Goal: Task Accomplishment & Management: Manage account settings

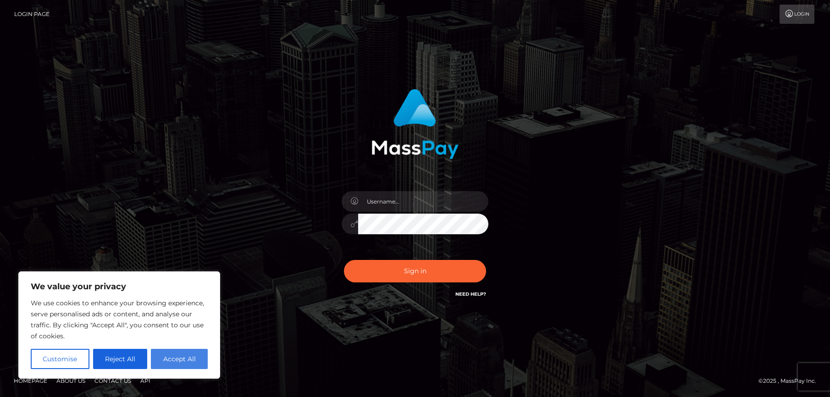
click at [170, 361] on button "Accept All" at bounding box center [179, 359] width 57 height 20
checkbox input "true"
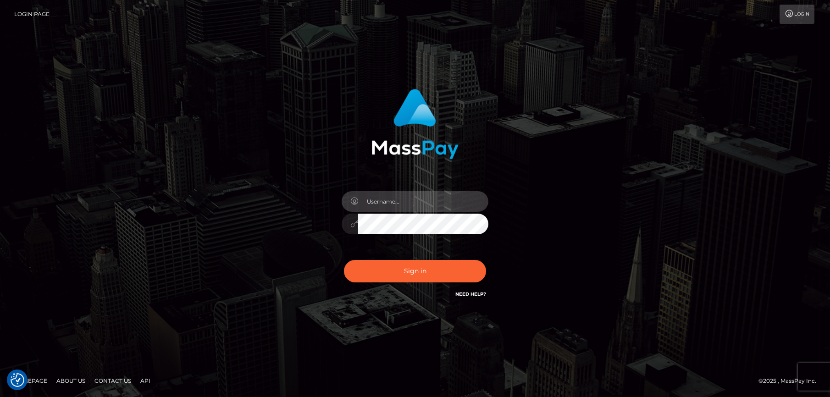
click at [415, 207] on input "text" at bounding box center [423, 201] width 130 height 21
type input "[EMAIL_ADDRESS][DOMAIN_NAME]"
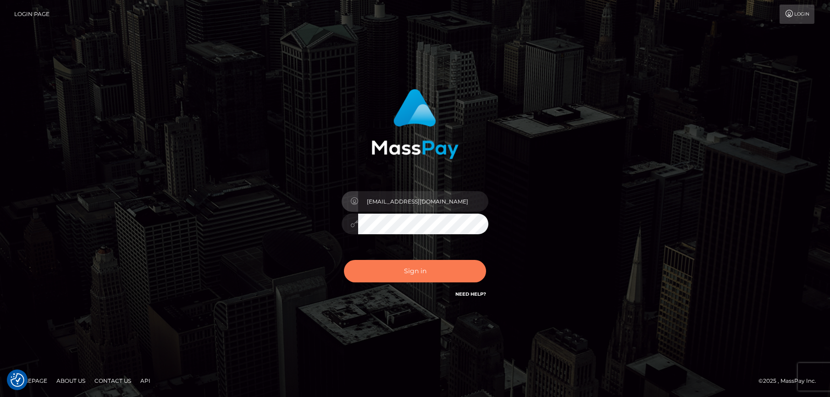
click at [410, 274] on button "Sign in" at bounding box center [415, 271] width 142 height 22
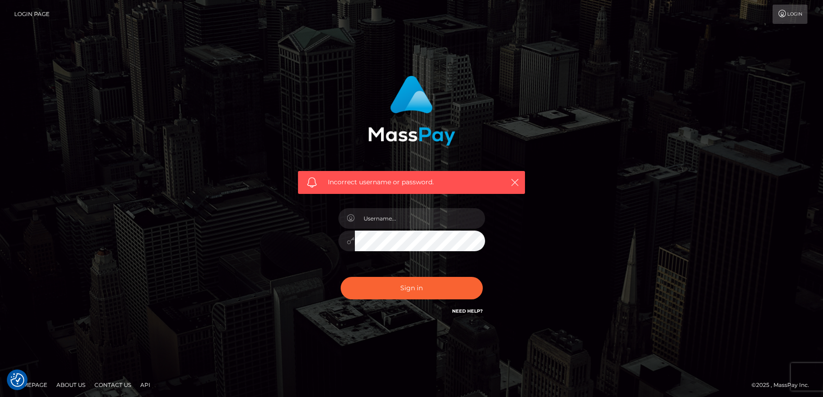
checkbox input "true"
click at [380, 219] on input "text" at bounding box center [420, 218] width 130 height 21
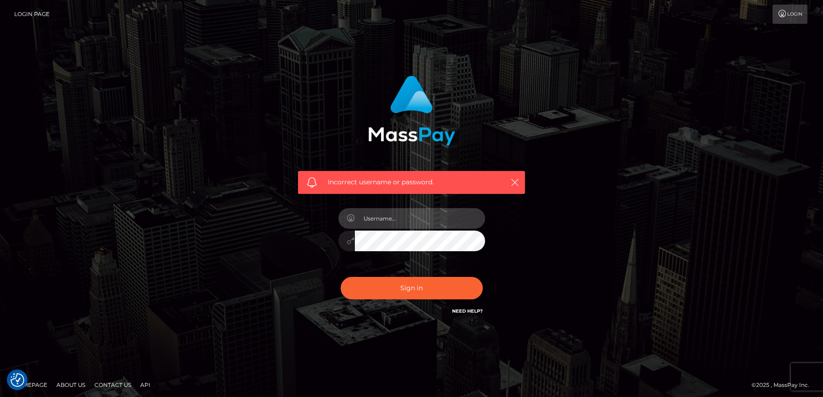
paste input "[EMAIL_ADDRESS][DOMAIN_NAME]"
type input "[EMAIL_ADDRESS][DOMAIN_NAME]"
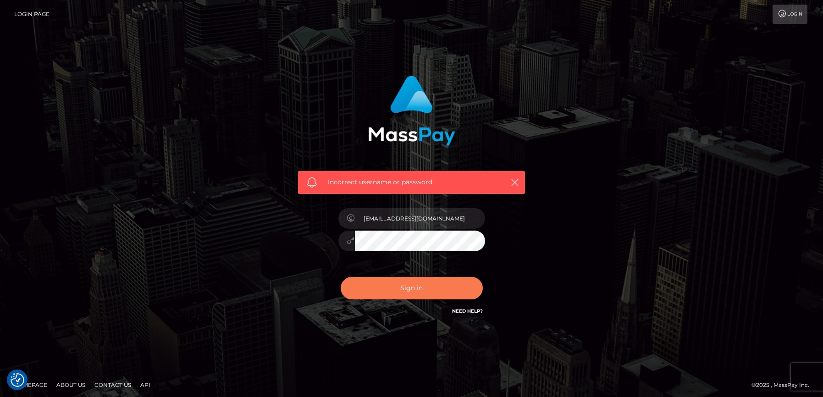
click at [381, 290] on button "Sign in" at bounding box center [412, 288] width 142 height 22
click at [517, 184] on icon "button" at bounding box center [514, 182] width 9 height 9
click at [795, 11] on link "Login" at bounding box center [790, 14] width 35 height 19
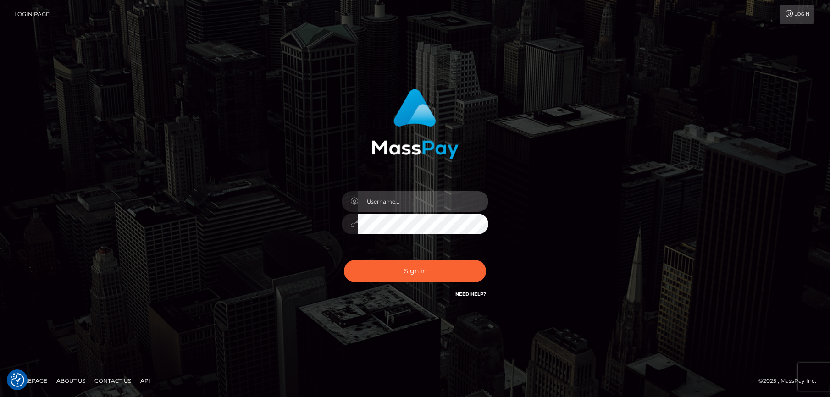
click at [369, 204] on input "text" at bounding box center [423, 201] width 130 height 21
